Goal: Transaction & Acquisition: Purchase product/service

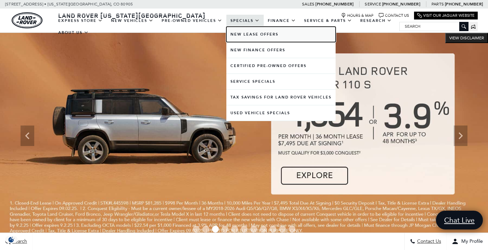
click at [250, 36] on link "New Lease Offers" at bounding box center [280, 34] width 109 height 15
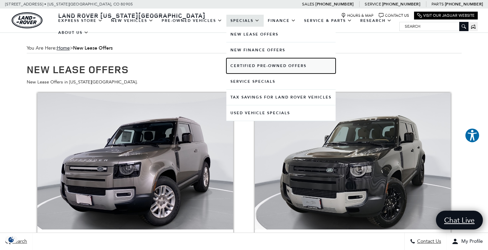
click at [247, 64] on link "Certified Pre-Owned Offers" at bounding box center [280, 65] width 109 height 15
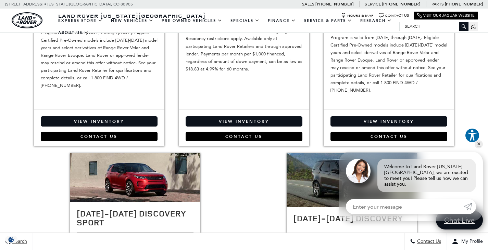
scroll to position [240, 0]
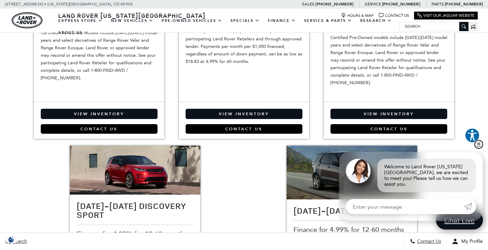
click at [480, 149] on link "✕" at bounding box center [479, 144] width 8 height 8
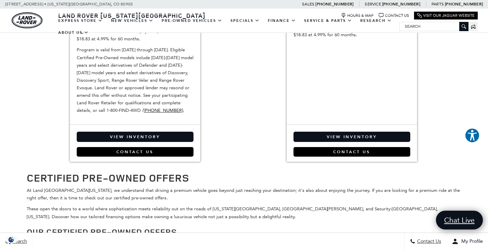
scroll to position [582, 0]
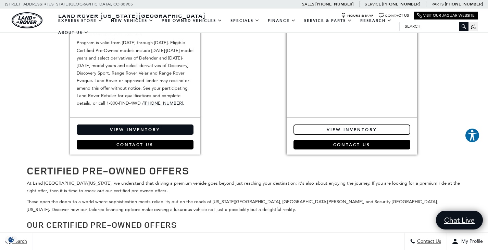
click at [372, 128] on link "View Inventory" at bounding box center [352, 130] width 117 height 10
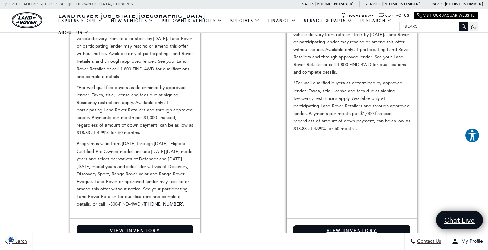
scroll to position [445, 0]
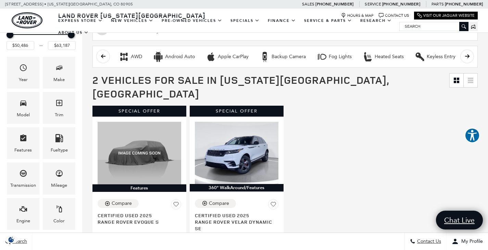
scroll to position [103, 0]
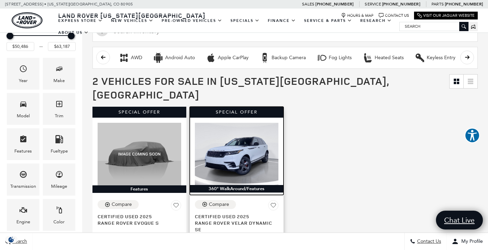
click at [240, 137] on img at bounding box center [237, 154] width 84 height 62
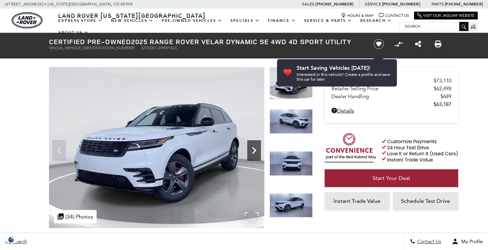
click at [254, 150] on icon "Next" at bounding box center [254, 150] width 4 height 7
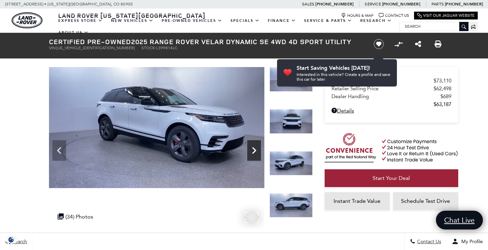
click at [254, 150] on icon "Next" at bounding box center [254, 150] width 4 height 7
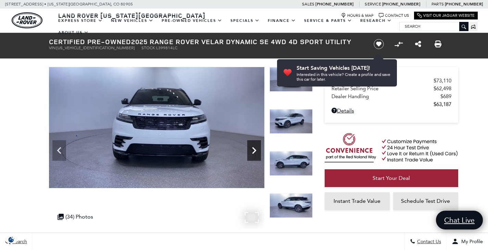
click at [254, 150] on icon "Next" at bounding box center [254, 150] width 4 height 7
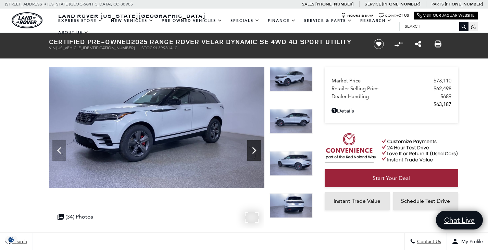
click at [254, 150] on icon "Next" at bounding box center [254, 150] width 4 height 7
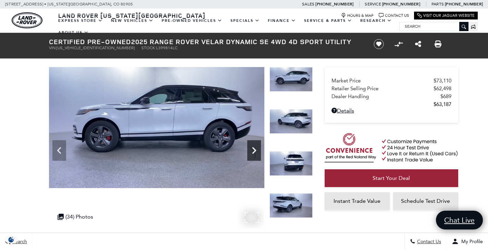
click at [254, 150] on icon "Next" at bounding box center [254, 150] width 4 height 7
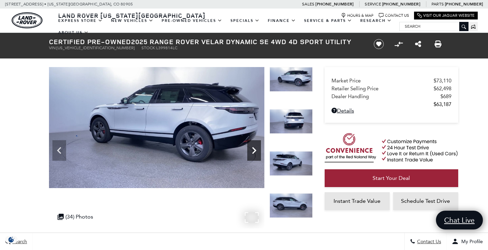
click at [254, 150] on icon "Next" at bounding box center [254, 150] width 4 height 7
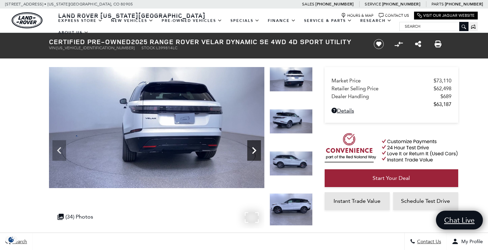
click at [254, 150] on icon "Next" at bounding box center [254, 150] width 4 height 7
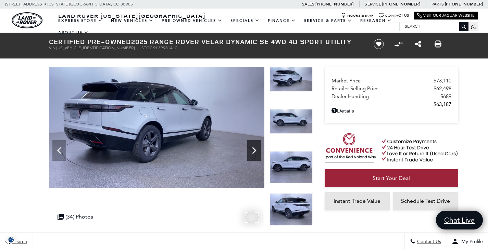
click at [254, 150] on icon "Next" at bounding box center [254, 150] width 4 height 7
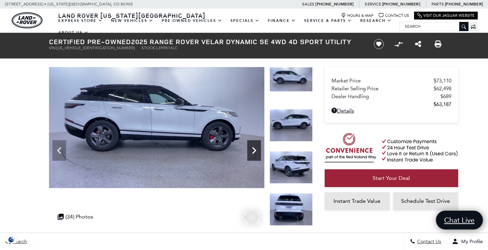
click at [254, 150] on icon "Next" at bounding box center [254, 150] width 4 height 7
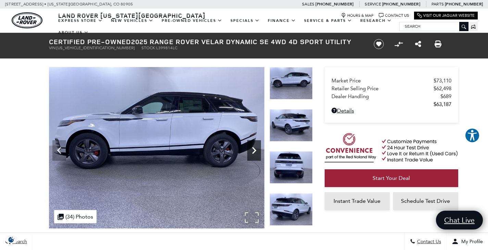
click at [254, 150] on icon "Next" at bounding box center [254, 150] width 4 height 7
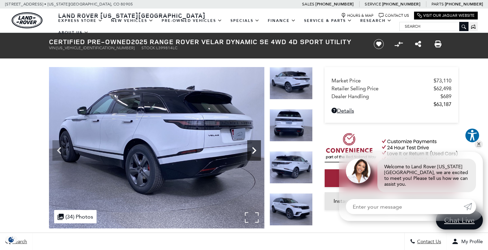
click at [254, 150] on icon "Next" at bounding box center [254, 150] width 4 height 7
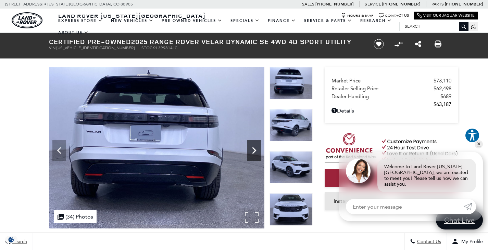
click at [254, 150] on icon "Next" at bounding box center [254, 150] width 4 height 7
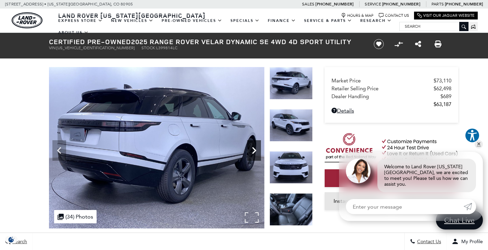
click at [254, 150] on icon "Next" at bounding box center [254, 150] width 4 height 7
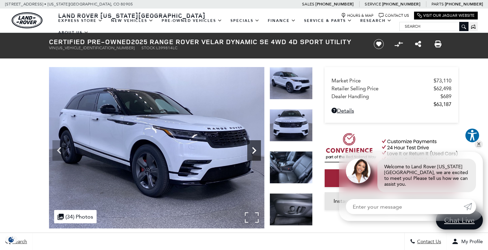
click at [254, 150] on icon "Next" at bounding box center [254, 150] width 4 height 7
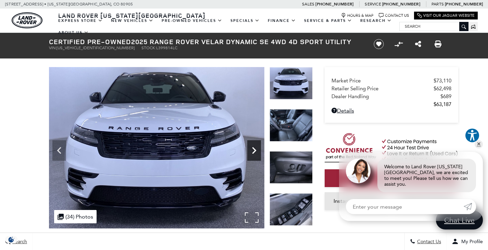
click at [254, 150] on icon "Next" at bounding box center [254, 150] width 4 height 7
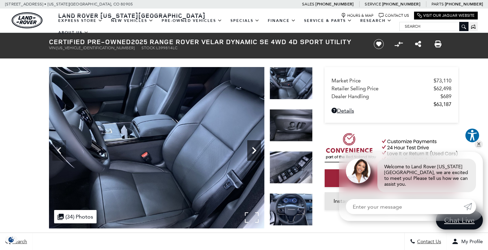
click at [254, 150] on icon "Next" at bounding box center [254, 150] width 4 height 7
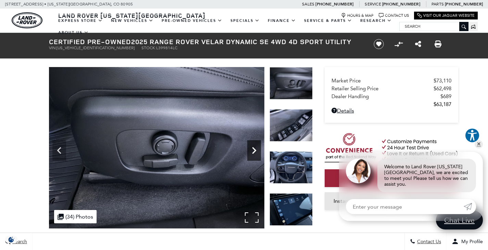
click at [254, 150] on icon "Next" at bounding box center [254, 150] width 4 height 7
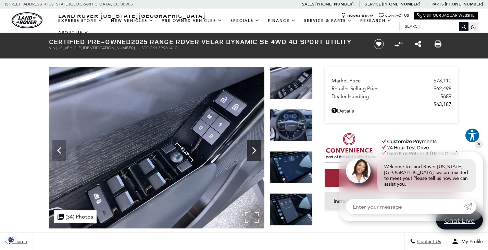
click at [254, 150] on icon "Next" at bounding box center [254, 150] width 4 height 7
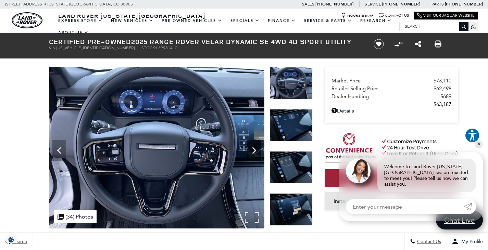
click at [254, 150] on icon "Next" at bounding box center [254, 150] width 4 height 7
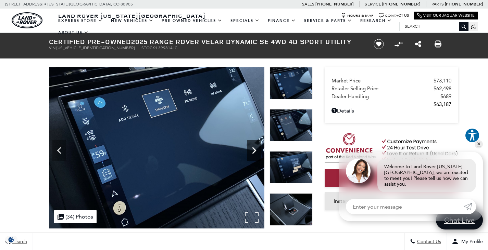
click at [254, 150] on icon "Next" at bounding box center [254, 150] width 4 height 7
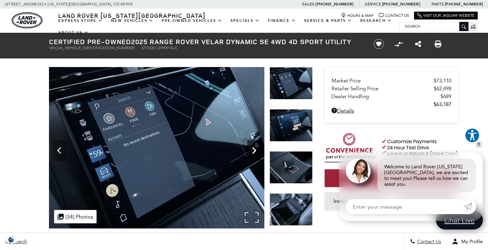
click at [254, 150] on icon "Next" at bounding box center [254, 150] width 4 height 7
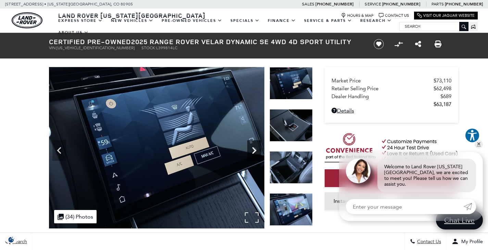
click at [254, 150] on icon "Next" at bounding box center [254, 150] width 4 height 7
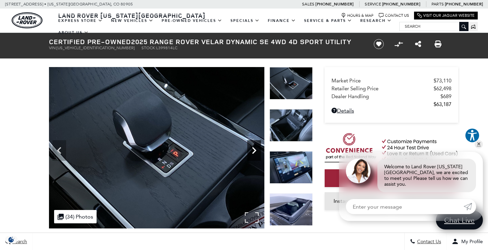
click at [254, 150] on icon "Next" at bounding box center [254, 150] width 4 height 7
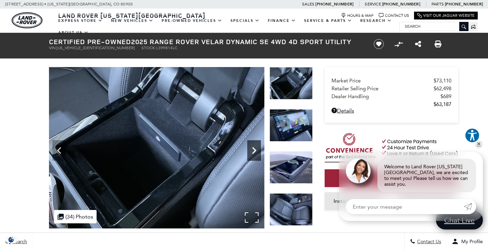
click at [254, 150] on icon "Next" at bounding box center [254, 150] width 4 height 7
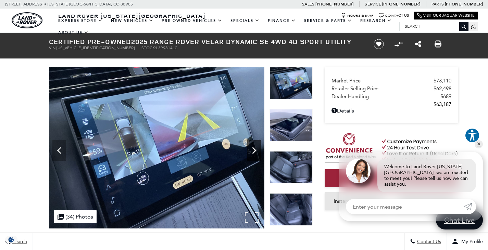
click at [254, 150] on icon "Next" at bounding box center [254, 150] width 4 height 7
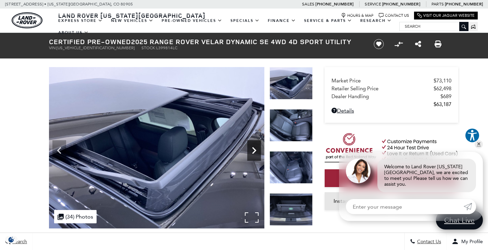
click at [254, 150] on icon "Next" at bounding box center [254, 150] width 4 height 7
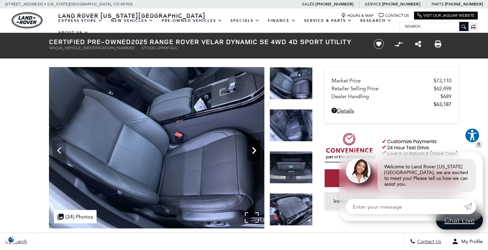
click at [254, 150] on icon "Next" at bounding box center [254, 150] width 4 height 7
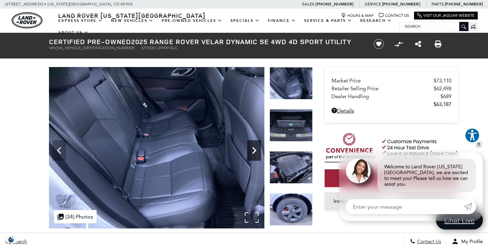
click at [254, 150] on icon "Next" at bounding box center [254, 150] width 4 height 7
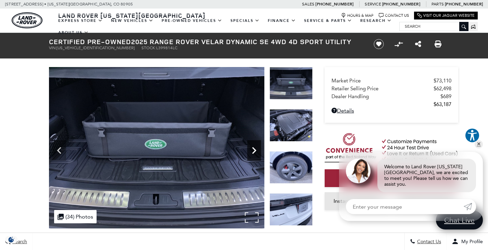
click at [254, 150] on icon "Next" at bounding box center [254, 150] width 4 height 7
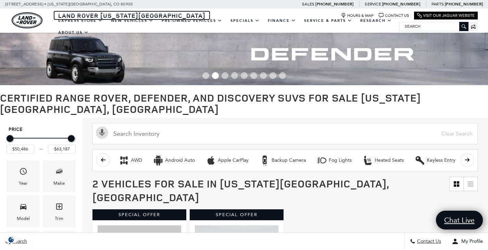
click at [98, 14] on span "Land Rover [US_STATE][GEOGRAPHIC_DATA]" at bounding box center [131, 15] width 147 height 8
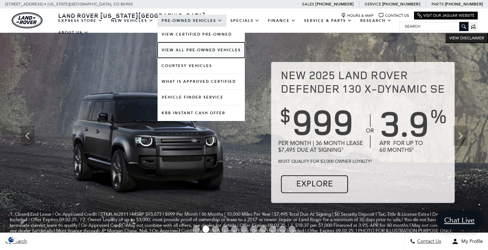
click at [177, 47] on link "View All Pre-Owned Vehicles" at bounding box center [201, 49] width 87 height 15
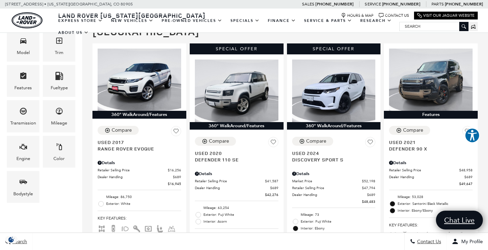
scroll to position [171, 0]
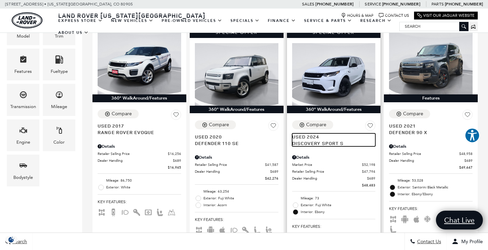
click at [320, 134] on span "Used 2024" at bounding box center [331, 137] width 78 height 7
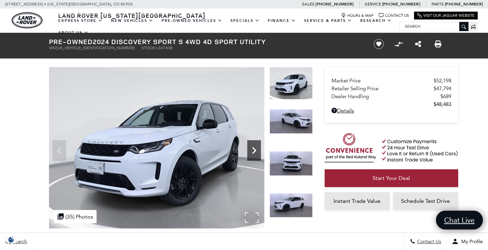
click at [250, 153] on icon "Next" at bounding box center [254, 151] width 14 height 14
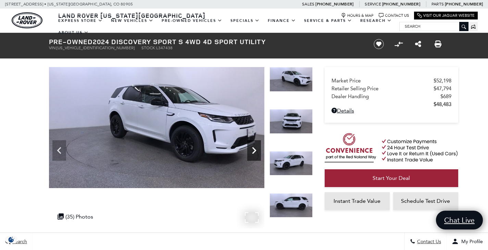
click at [249, 153] on icon "Next" at bounding box center [254, 151] width 14 height 14
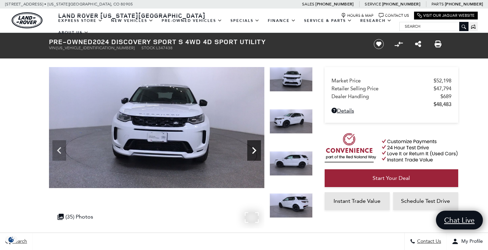
click at [249, 153] on icon "Next" at bounding box center [254, 151] width 14 height 14
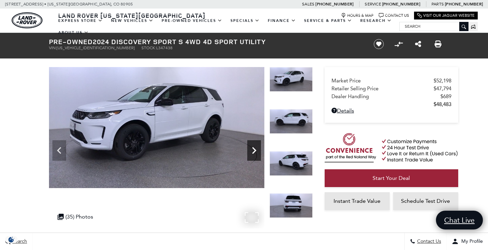
click at [249, 153] on icon "Next" at bounding box center [254, 151] width 14 height 14
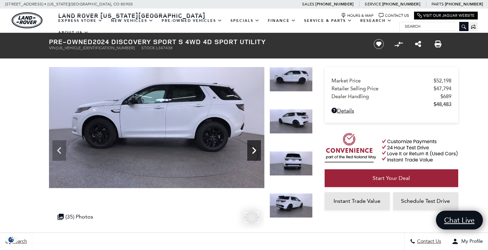
click at [249, 153] on icon "Next" at bounding box center [254, 151] width 14 height 14
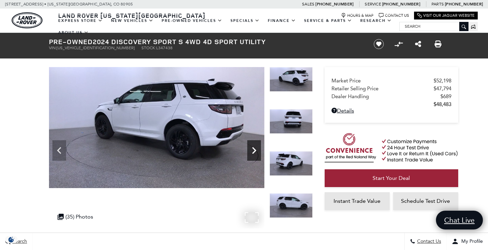
click at [249, 153] on icon "Next" at bounding box center [254, 151] width 14 height 14
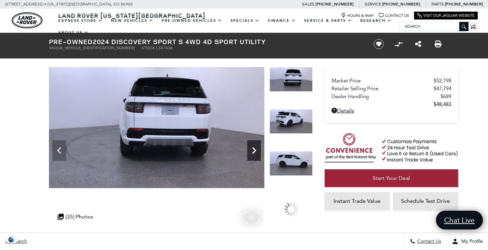
click at [249, 153] on icon "Next" at bounding box center [254, 151] width 14 height 14
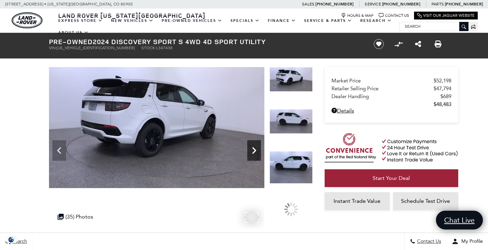
click at [249, 153] on icon "Next" at bounding box center [254, 151] width 14 height 14
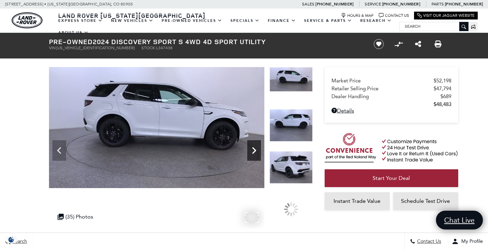
click at [249, 153] on icon "Next" at bounding box center [254, 151] width 14 height 14
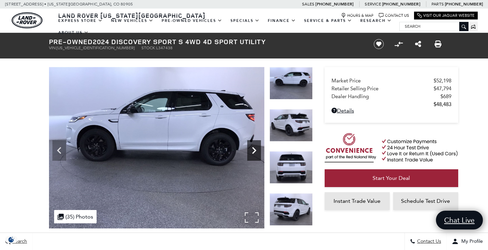
click at [249, 153] on icon "Next" at bounding box center [254, 151] width 14 height 14
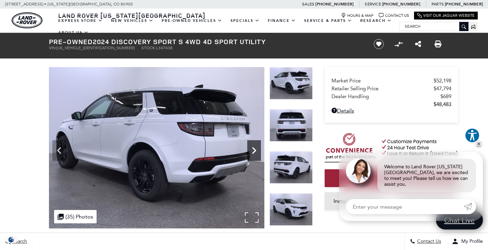
click at [249, 153] on icon "Next" at bounding box center [254, 151] width 14 height 14
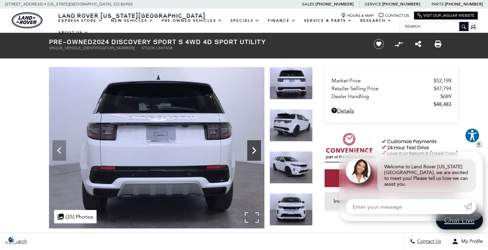
click at [256, 155] on icon "Next" at bounding box center [254, 151] width 14 height 14
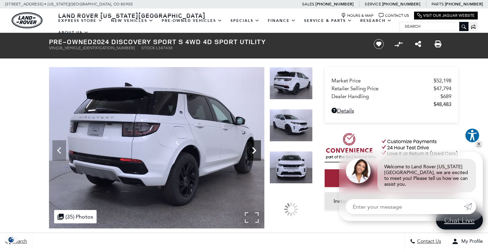
click at [256, 155] on icon "Next" at bounding box center [254, 151] width 14 height 14
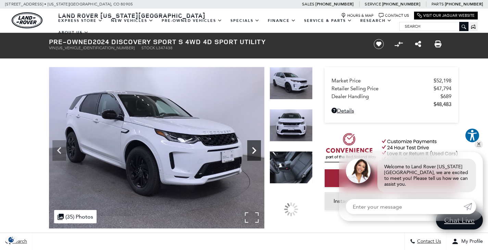
click at [256, 155] on icon "Next" at bounding box center [254, 151] width 14 height 14
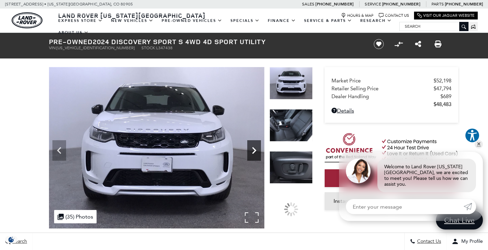
click at [256, 155] on icon "Next" at bounding box center [254, 151] width 14 height 14
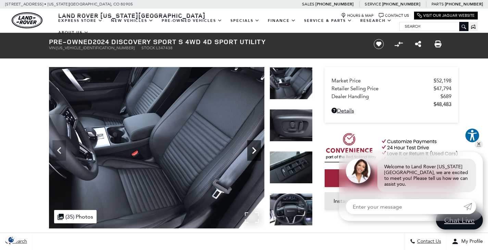
click at [256, 155] on icon "Next" at bounding box center [254, 151] width 14 height 14
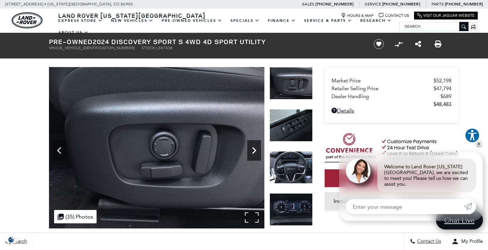
click at [256, 155] on icon "Next" at bounding box center [254, 151] width 14 height 14
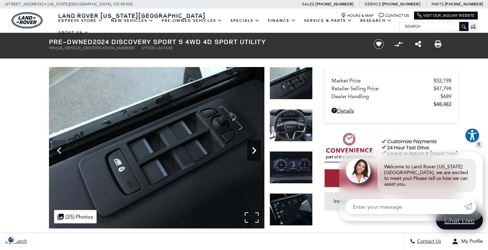
click at [256, 155] on icon "Next" at bounding box center [254, 151] width 14 height 14
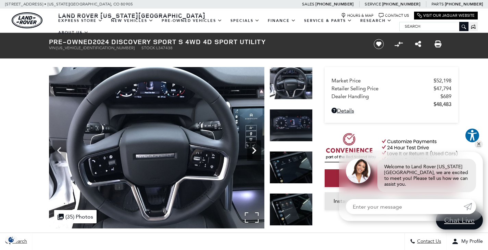
click at [256, 155] on icon "Next" at bounding box center [254, 151] width 14 height 14
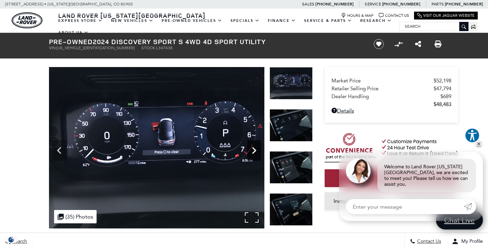
click at [256, 155] on icon "Next" at bounding box center [254, 151] width 14 height 14
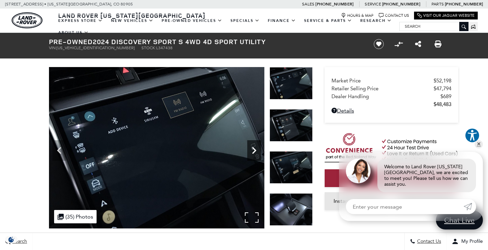
click at [256, 155] on icon "Next" at bounding box center [254, 151] width 14 height 14
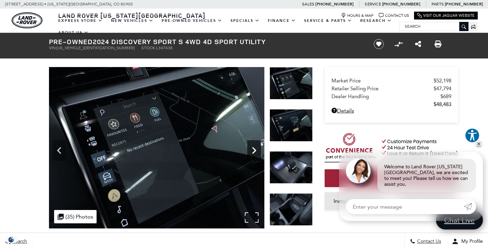
click at [256, 155] on icon "Next" at bounding box center [254, 151] width 14 height 14
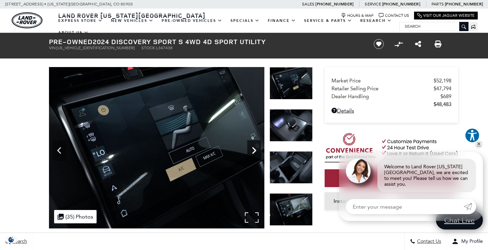
click at [256, 155] on icon "Next" at bounding box center [254, 151] width 14 height 14
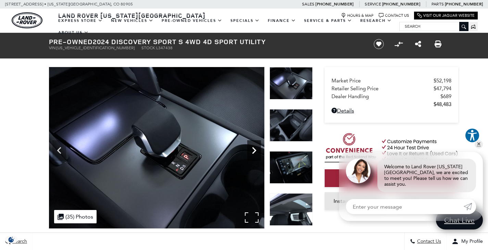
click at [256, 155] on icon "Next" at bounding box center [254, 151] width 14 height 14
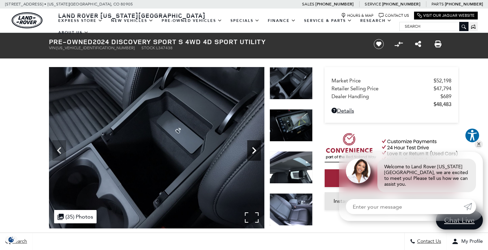
click at [256, 155] on icon "Next" at bounding box center [254, 151] width 14 height 14
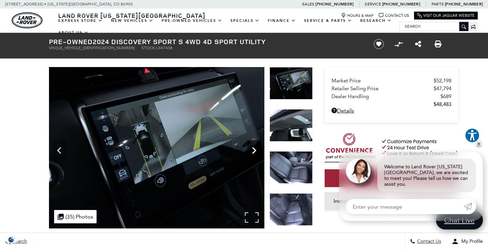
click at [256, 155] on icon "Next" at bounding box center [254, 151] width 14 height 14
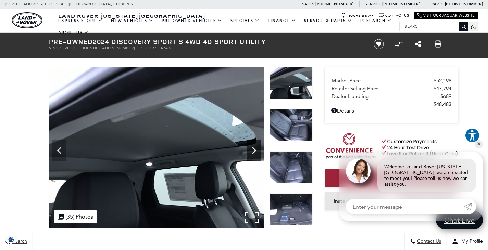
click at [256, 155] on icon "Next" at bounding box center [254, 151] width 14 height 14
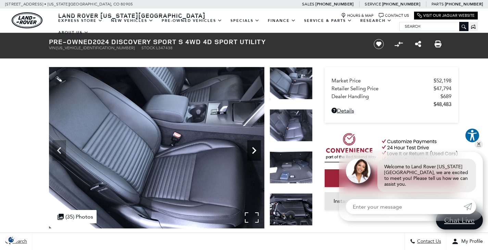
click at [256, 155] on icon "Next" at bounding box center [254, 151] width 14 height 14
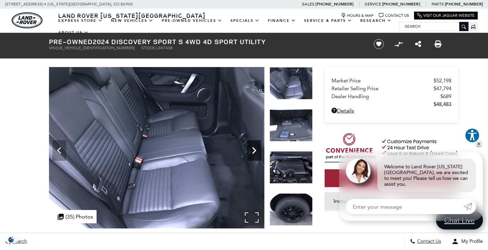
click at [256, 155] on icon "Next" at bounding box center [254, 151] width 14 height 14
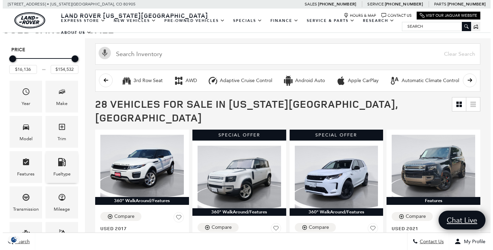
scroll to position [103, 0]
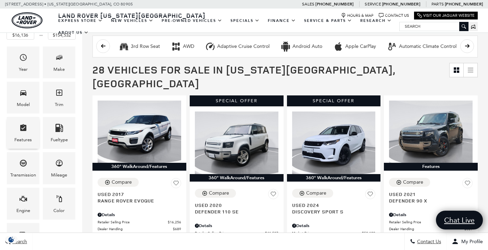
click at [25, 131] on icon "Features" at bounding box center [23, 127] width 6 height 7
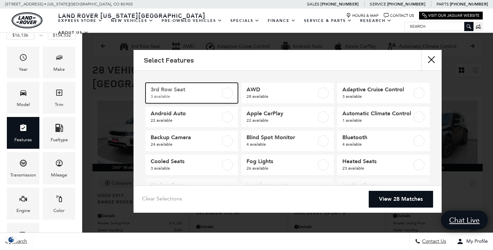
click at [224, 92] on label at bounding box center [227, 93] width 11 height 11
type input "$31,967"
type input "$54,052"
checkbox input "true"
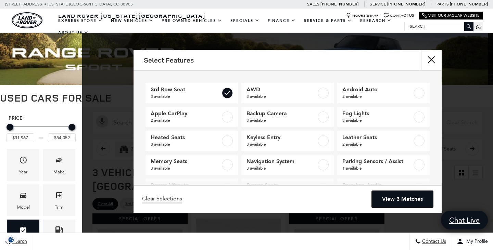
click at [410, 199] on link "View 3 Matches" at bounding box center [402, 199] width 61 height 17
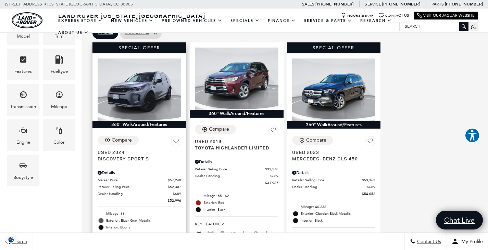
scroll to position [206, 0]
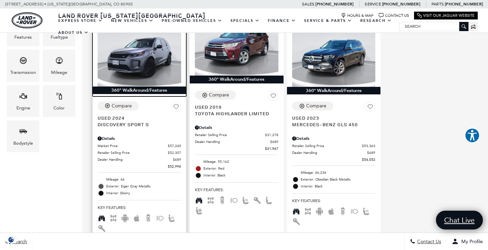
click at [140, 50] on img at bounding box center [140, 55] width 84 height 62
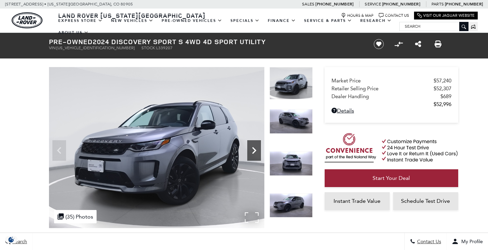
click at [254, 153] on icon "Next" at bounding box center [254, 151] width 14 height 14
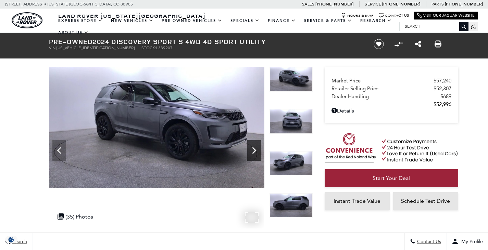
click at [254, 153] on icon "Next" at bounding box center [254, 151] width 14 height 14
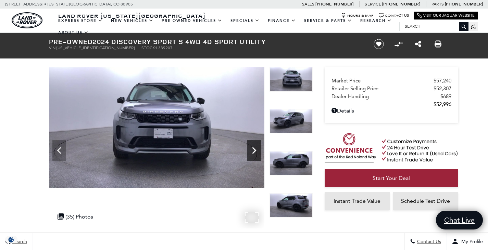
click at [254, 153] on icon "Next" at bounding box center [254, 151] width 14 height 14
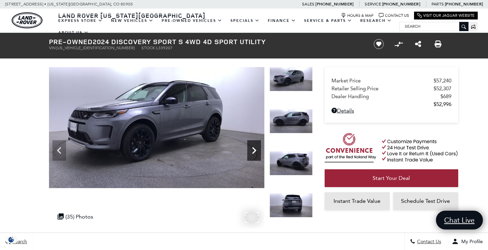
click at [254, 153] on icon "Next" at bounding box center [254, 151] width 14 height 14
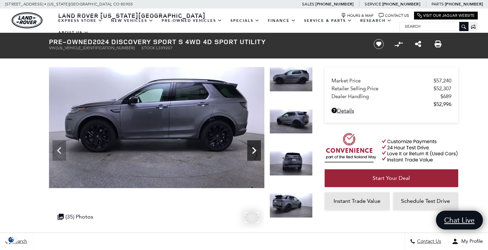
click at [254, 153] on icon "Next" at bounding box center [254, 151] width 14 height 14
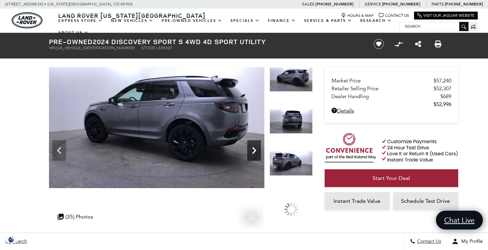
click at [254, 153] on icon "Next" at bounding box center [254, 151] width 14 height 14
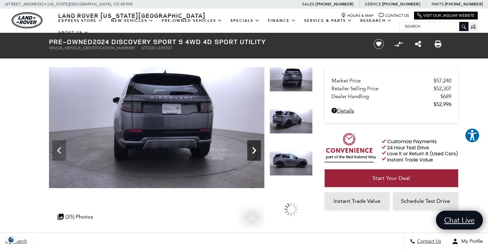
click at [254, 153] on icon "Next" at bounding box center [254, 151] width 14 height 14
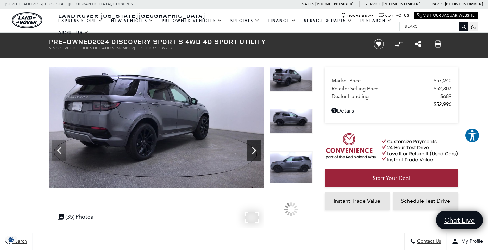
click at [254, 153] on icon "Next" at bounding box center [254, 151] width 14 height 14
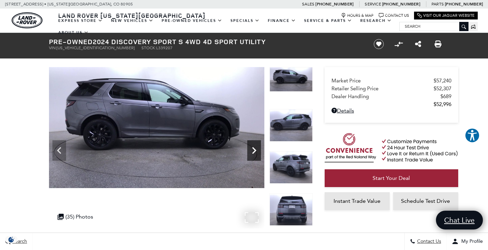
click at [254, 153] on icon "Next" at bounding box center [254, 151] width 14 height 14
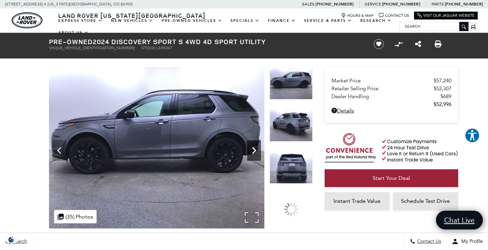
click at [254, 153] on icon "Next" at bounding box center [254, 151] width 14 height 14
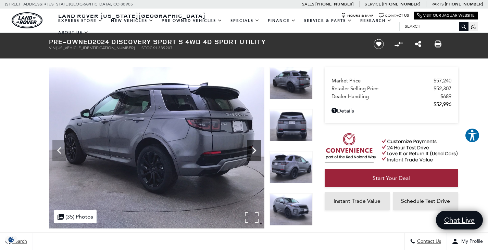
click at [254, 153] on icon "Next" at bounding box center [254, 151] width 14 height 14
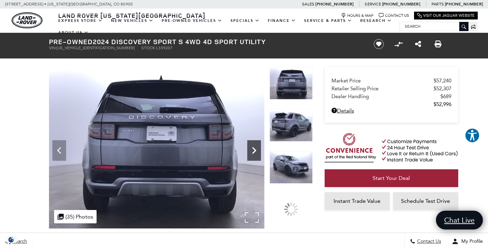
click at [254, 153] on icon "Next" at bounding box center [254, 151] width 14 height 14
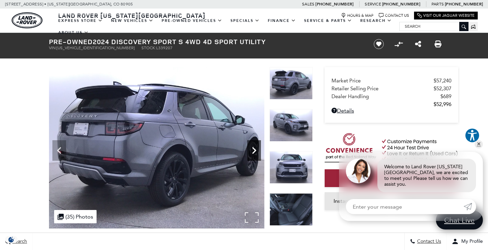
click at [254, 153] on icon "Next" at bounding box center [254, 151] width 14 height 14
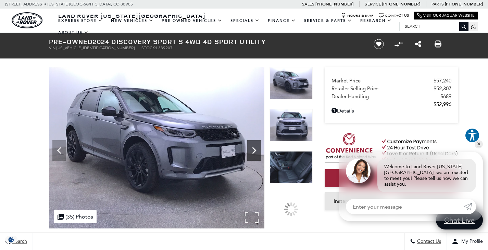
click at [254, 153] on icon "Next" at bounding box center [254, 151] width 14 height 14
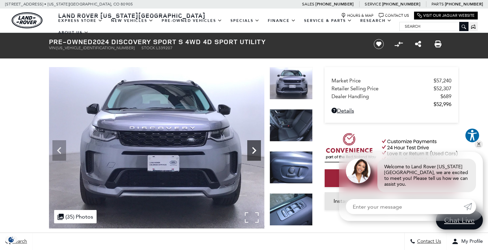
click at [254, 153] on icon "Next" at bounding box center [254, 151] width 14 height 14
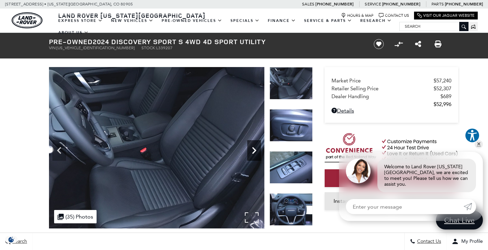
click at [254, 153] on icon "Next" at bounding box center [254, 151] width 14 height 14
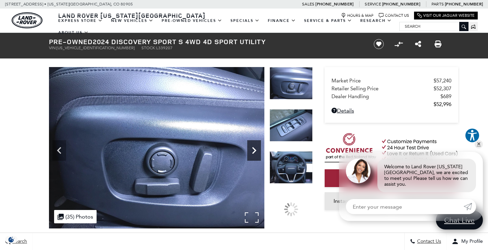
click at [254, 153] on icon "Next" at bounding box center [254, 151] width 14 height 14
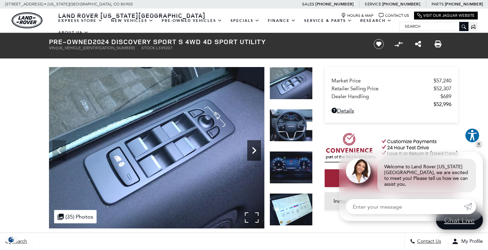
click at [254, 153] on icon "Next" at bounding box center [254, 151] width 14 height 14
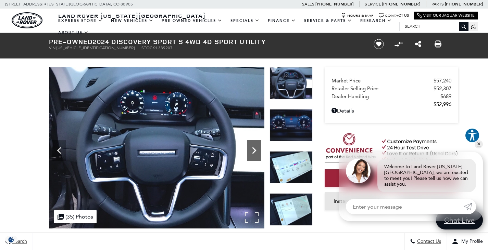
click at [254, 153] on icon "Next" at bounding box center [254, 151] width 14 height 14
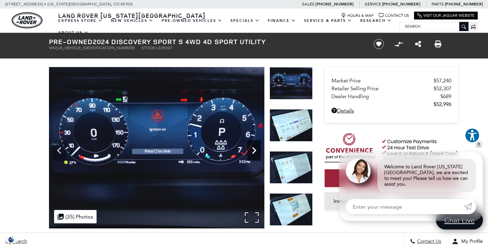
click at [254, 153] on icon "Next" at bounding box center [254, 151] width 14 height 14
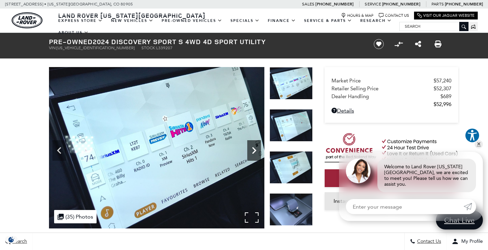
click at [254, 153] on icon "Next" at bounding box center [254, 151] width 14 height 14
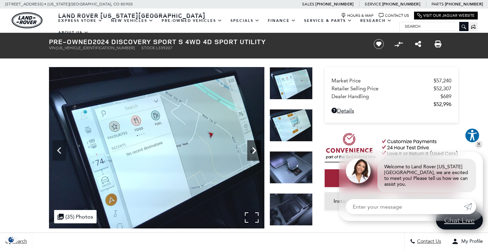
click at [254, 153] on icon "Next" at bounding box center [254, 151] width 14 height 14
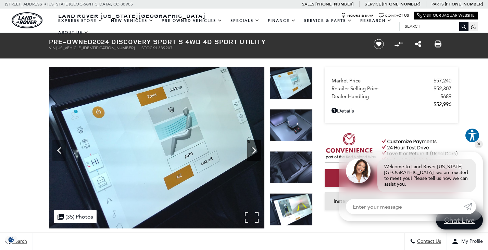
click at [254, 153] on icon "Next" at bounding box center [254, 151] width 14 height 14
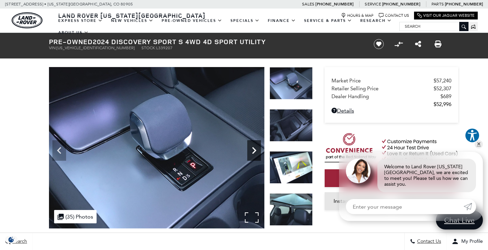
click at [254, 153] on icon "Next" at bounding box center [254, 151] width 14 height 14
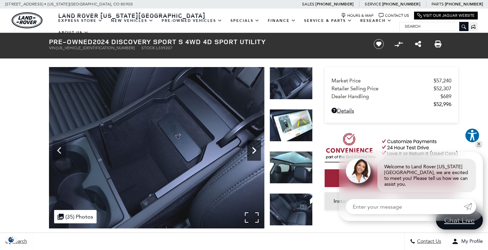
click at [254, 153] on icon "Next" at bounding box center [254, 151] width 14 height 14
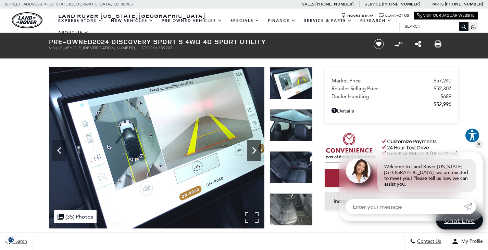
click at [254, 153] on icon "Next" at bounding box center [254, 151] width 14 height 14
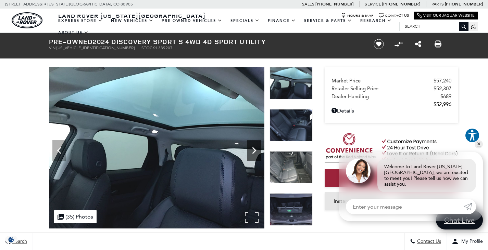
click at [254, 153] on icon "Next" at bounding box center [254, 151] width 14 height 14
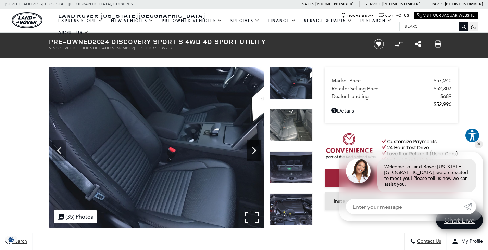
click at [254, 153] on icon "Next" at bounding box center [254, 151] width 14 height 14
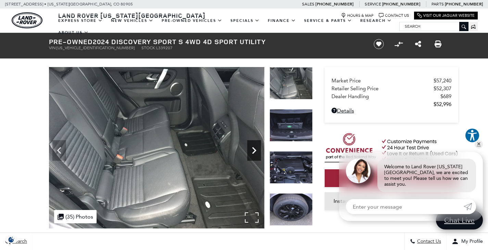
click at [254, 153] on icon "Next" at bounding box center [254, 151] width 14 height 14
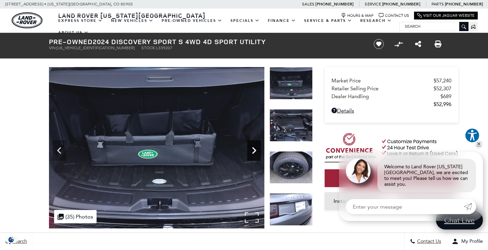
click at [254, 153] on icon "Next" at bounding box center [254, 151] width 14 height 14
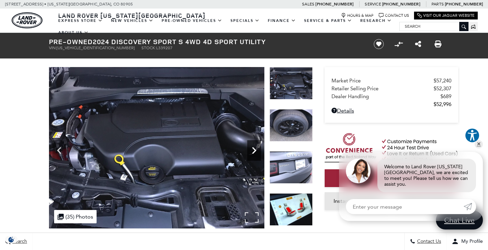
click at [254, 153] on icon "Next" at bounding box center [254, 151] width 14 height 14
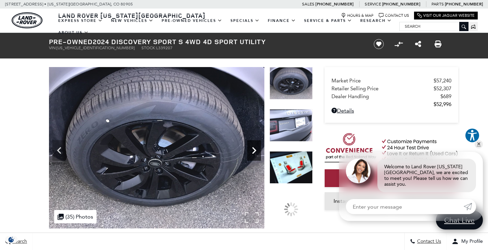
click at [254, 153] on icon "Next" at bounding box center [254, 151] width 14 height 14
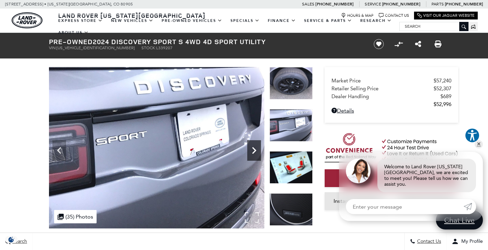
click at [254, 153] on icon "Next" at bounding box center [254, 151] width 14 height 14
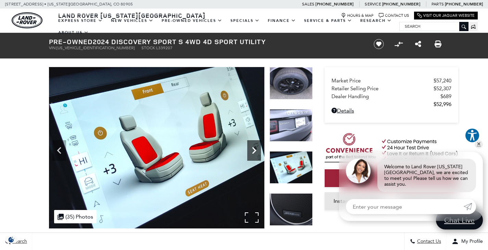
click at [254, 153] on icon "Next" at bounding box center [254, 151] width 14 height 14
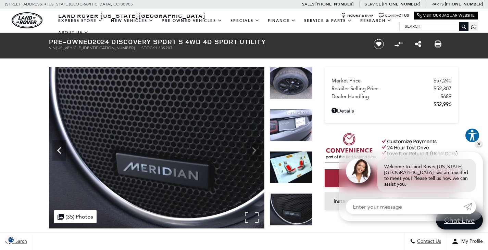
click at [254, 153] on img at bounding box center [156, 148] width 215 height 162
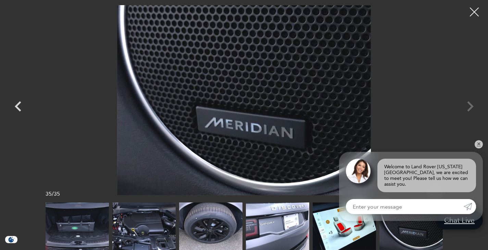
click at [474, 12] on div at bounding box center [475, 12] width 18 height 18
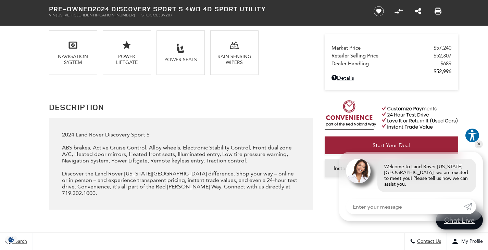
scroll to position [617, 0]
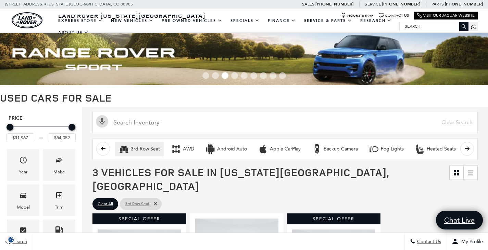
click at [156, 201] on icon at bounding box center [155, 203] width 5 height 5
type input "$16,136"
type input "$154,532"
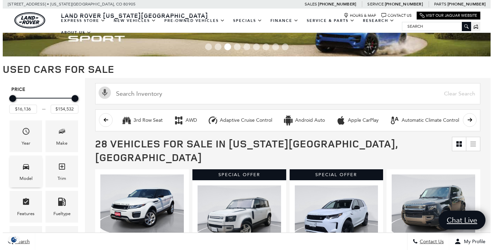
scroll to position [69, 0]
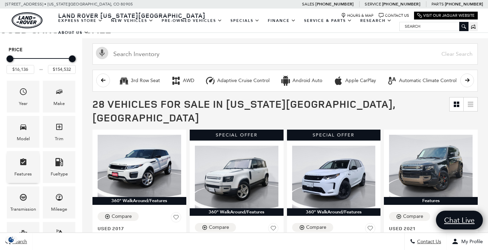
click at [25, 172] on div "Features" at bounding box center [22, 175] width 17 height 8
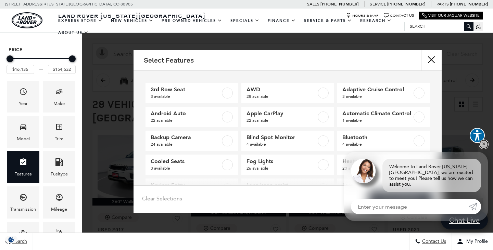
click at [485, 149] on link "✕" at bounding box center [484, 144] width 8 height 8
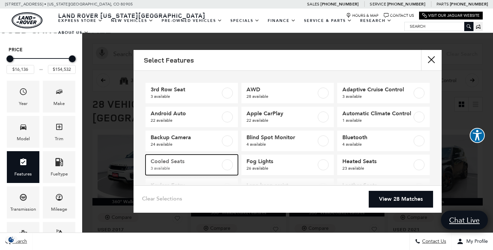
click at [226, 171] on label at bounding box center [227, 165] width 11 height 11
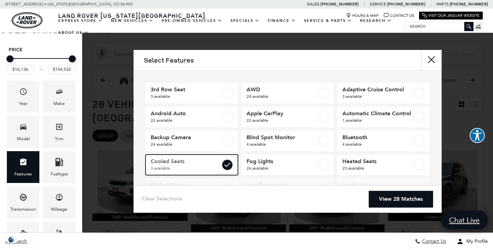
type input "$20,131"
checkbox input "true"
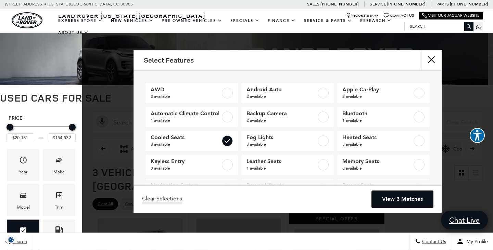
click at [401, 199] on link "View 3 Matches" at bounding box center [402, 199] width 61 height 17
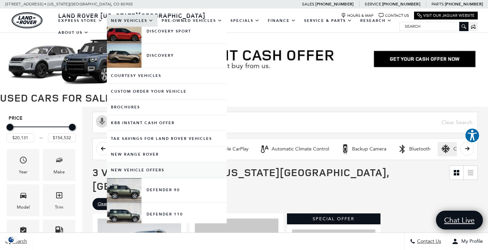
scroll to position [268, 0]
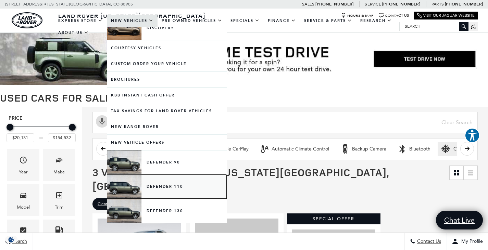
click at [168, 186] on link "Defender 110" at bounding box center [167, 187] width 120 height 24
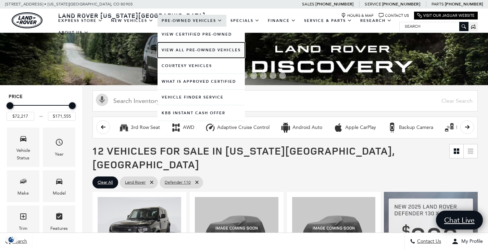
click at [178, 54] on link "View All Pre-Owned Vehicles" at bounding box center [201, 49] width 87 height 15
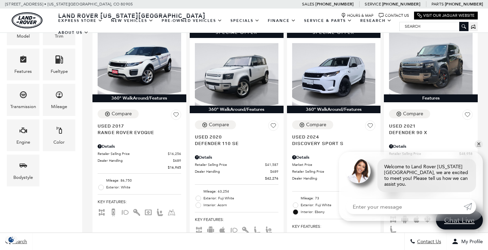
scroll to position [206, 0]
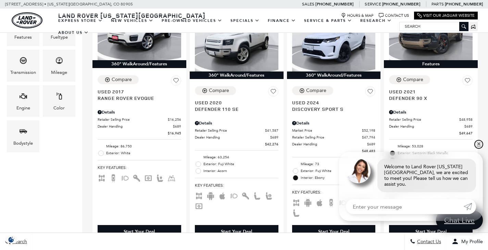
click at [479, 149] on link "✕" at bounding box center [479, 144] width 8 height 8
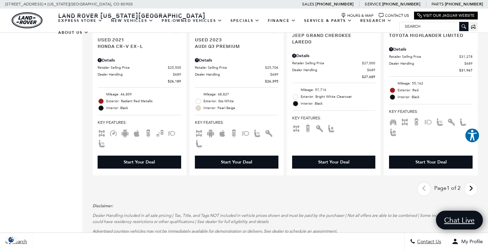
scroll to position [1336, 0]
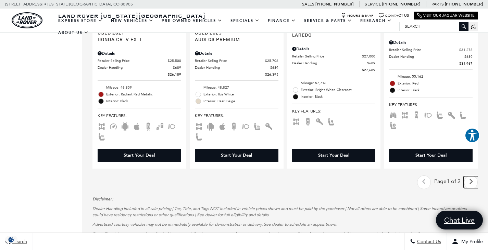
click at [479, 176] on link "Next - Page" at bounding box center [471, 182] width 15 height 12
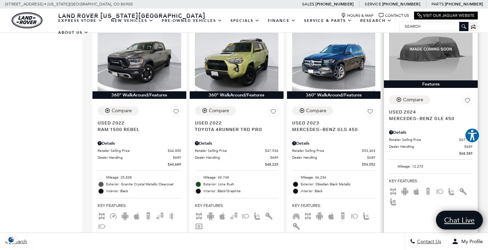
scroll to position [445, 0]
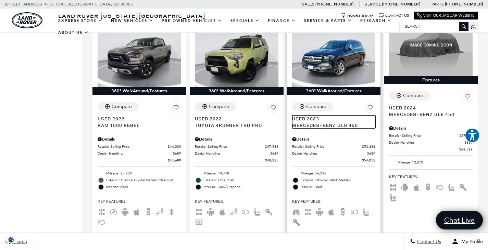
click at [343, 122] on span "Mercedes-Benz GLS 450" at bounding box center [331, 125] width 78 height 7
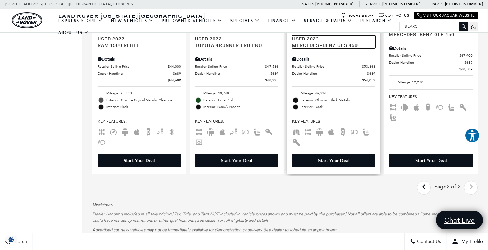
scroll to position [485, 0]
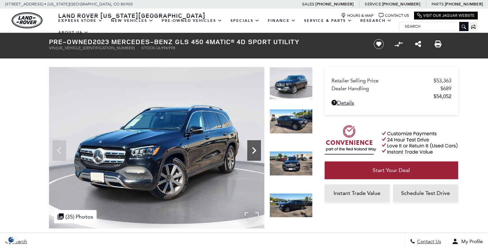
click at [256, 152] on icon "Next" at bounding box center [254, 151] width 14 height 14
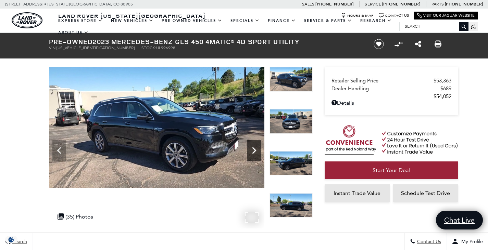
click at [254, 152] on icon "Next" at bounding box center [254, 150] width 4 height 7
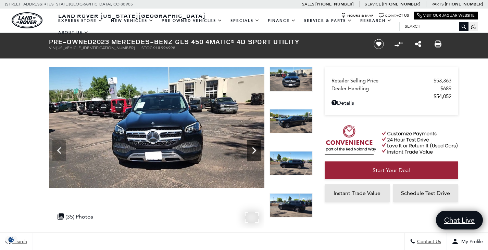
click at [254, 152] on icon "Next" at bounding box center [254, 150] width 4 height 7
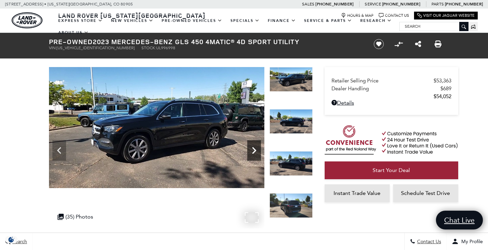
click at [254, 152] on icon "Next" at bounding box center [254, 150] width 4 height 7
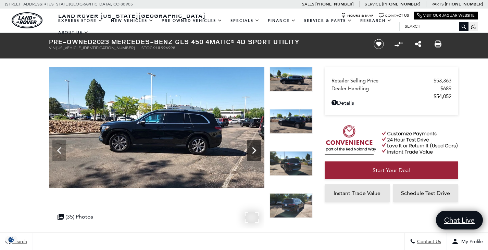
click at [254, 152] on icon "Next" at bounding box center [254, 150] width 4 height 7
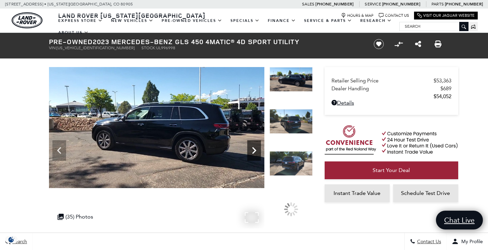
click at [254, 152] on icon "Next" at bounding box center [254, 150] width 4 height 7
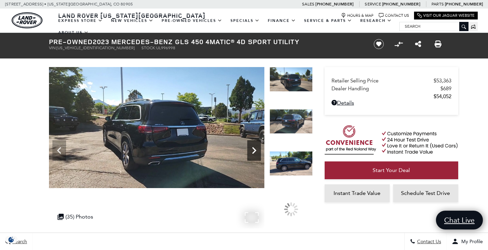
click at [254, 152] on icon "Next" at bounding box center [254, 150] width 4 height 7
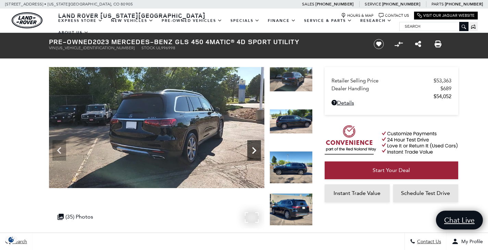
click at [254, 152] on icon "Next" at bounding box center [254, 150] width 4 height 7
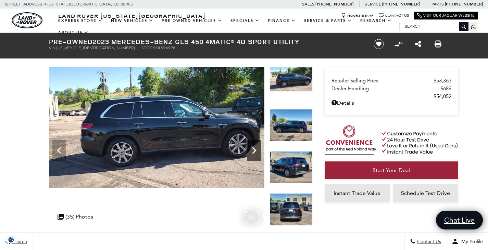
click at [254, 152] on icon "Next" at bounding box center [254, 150] width 4 height 7
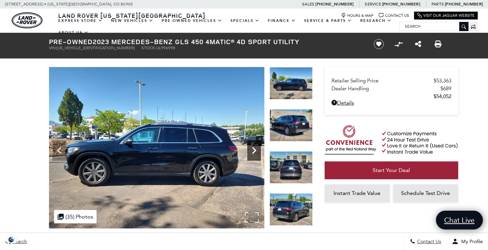
click at [254, 152] on icon "Next" at bounding box center [254, 150] width 4 height 7
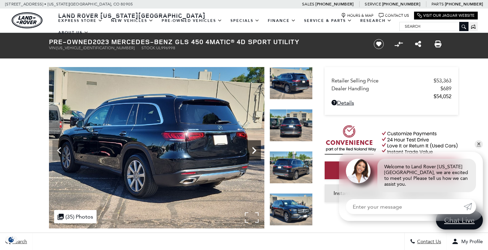
click at [254, 152] on icon "Next" at bounding box center [254, 150] width 4 height 7
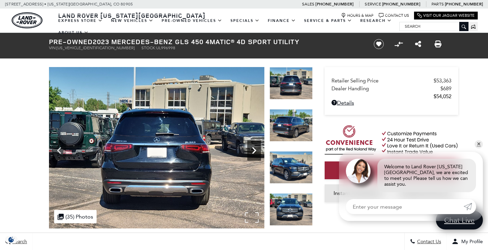
click at [254, 152] on icon "Next" at bounding box center [254, 150] width 4 height 7
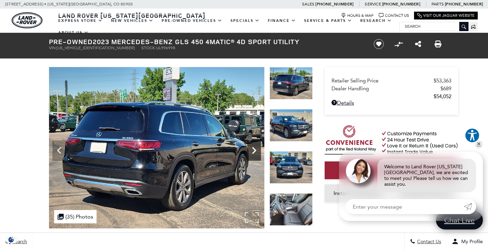
click at [254, 152] on icon "Next" at bounding box center [254, 150] width 4 height 7
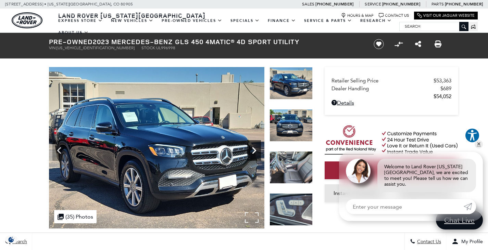
click at [254, 152] on icon "Next" at bounding box center [254, 150] width 4 height 7
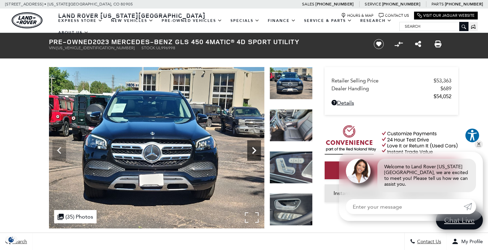
click at [254, 152] on icon "Next" at bounding box center [254, 150] width 4 height 7
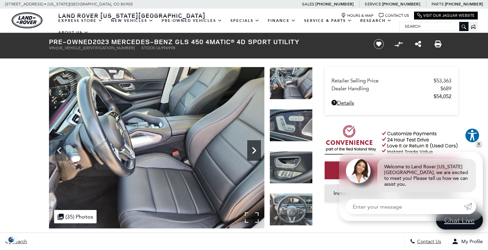
click at [254, 152] on icon "Next" at bounding box center [254, 150] width 4 height 7
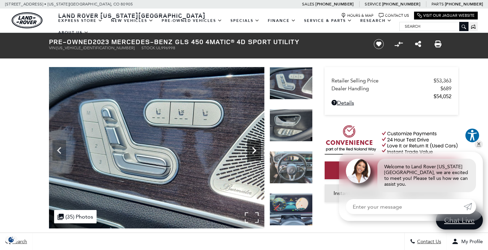
click at [254, 152] on icon "Next" at bounding box center [254, 150] width 4 height 7
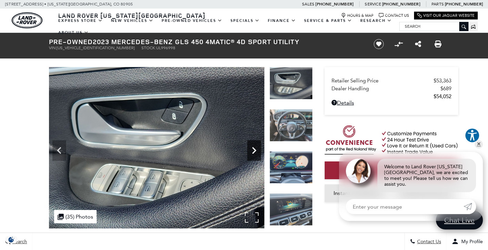
click at [254, 152] on icon "Next" at bounding box center [254, 150] width 4 height 7
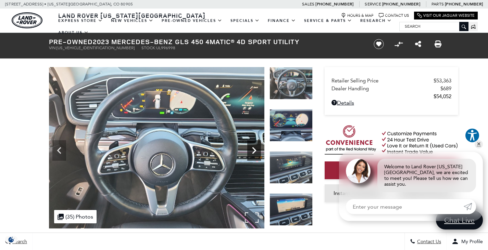
click at [254, 152] on icon "Next" at bounding box center [254, 150] width 4 height 7
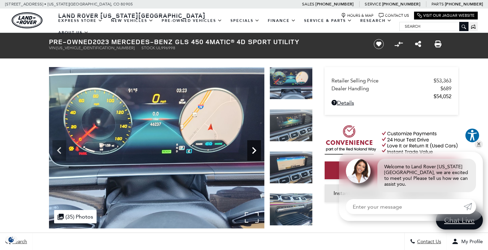
click at [254, 152] on icon "Next" at bounding box center [254, 150] width 4 height 7
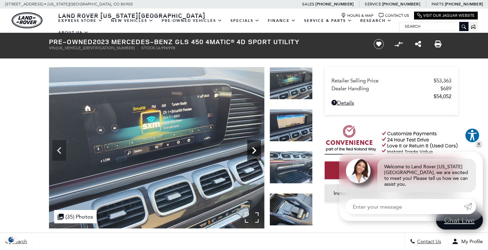
click at [254, 152] on icon "Next" at bounding box center [254, 150] width 4 height 7
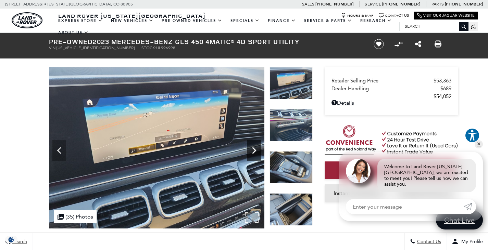
click at [254, 152] on icon "Next" at bounding box center [254, 150] width 4 height 7
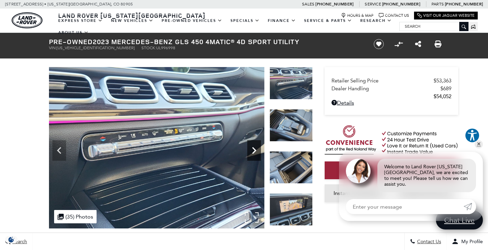
click at [254, 152] on icon "Next" at bounding box center [254, 150] width 4 height 7
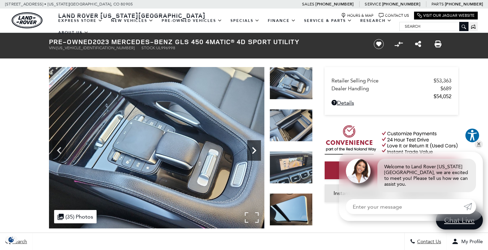
click at [254, 152] on icon "Next" at bounding box center [254, 150] width 4 height 7
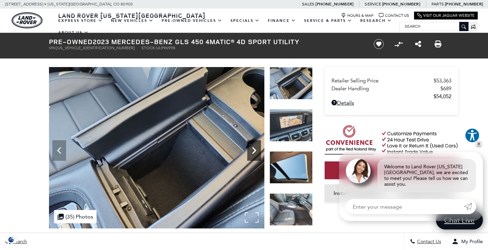
click at [254, 152] on icon "Next" at bounding box center [254, 150] width 4 height 7
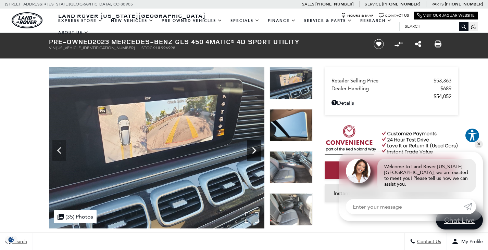
click at [254, 152] on icon "Next" at bounding box center [254, 150] width 4 height 7
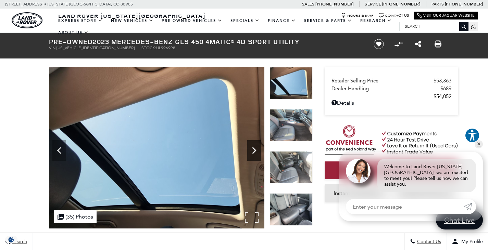
click at [254, 152] on icon "Next" at bounding box center [254, 150] width 4 height 7
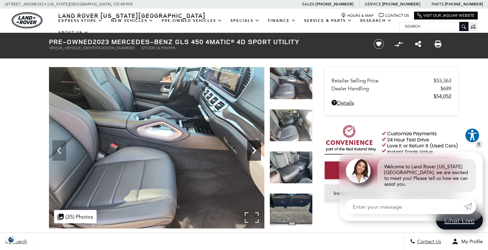
click at [254, 152] on icon "Next" at bounding box center [254, 150] width 4 height 7
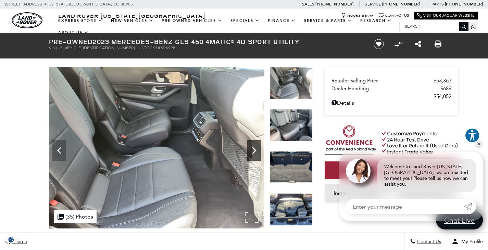
click at [254, 152] on icon "Next" at bounding box center [254, 150] width 4 height 7
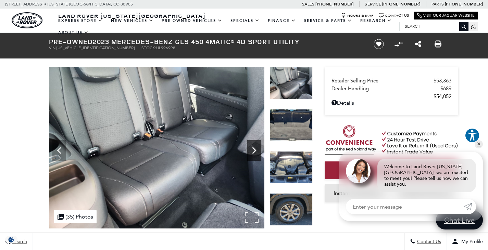
click at [254, 152] on icon "Next" at bounding box center [254, 150] width 4 height 7
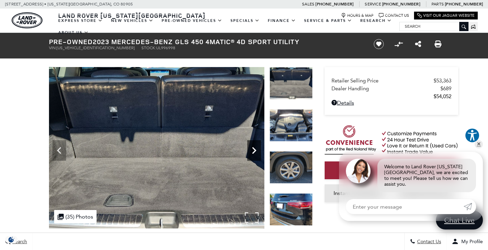
click at [254, 152] on icon "Next" at bounding box center [254, 150] width 4 height 7
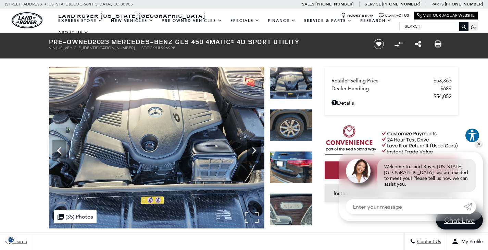
click at [254, 152] on icon "Next" at bounding box center [254, 150] width 4 height 7
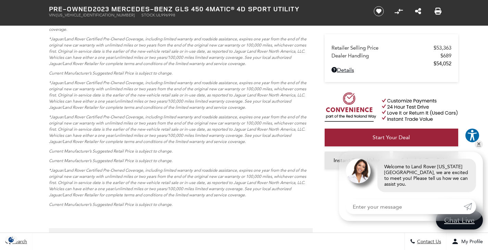
scroll to position [2603, 0]
